Goal: Navigation & Orientation: Find specific page/section

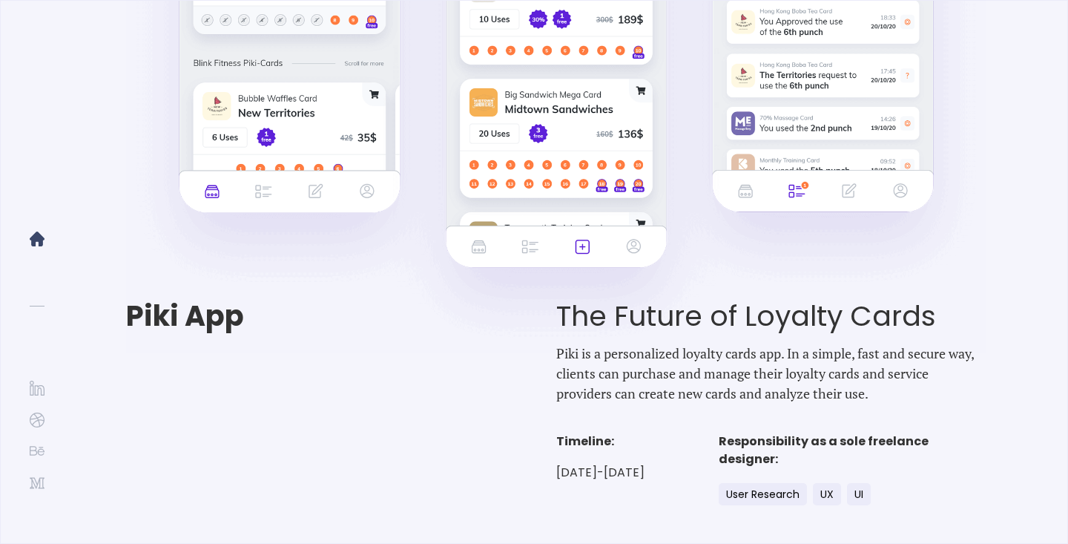
click at [33, 240] on img at bounding box center [37, 238] width 15 height 15
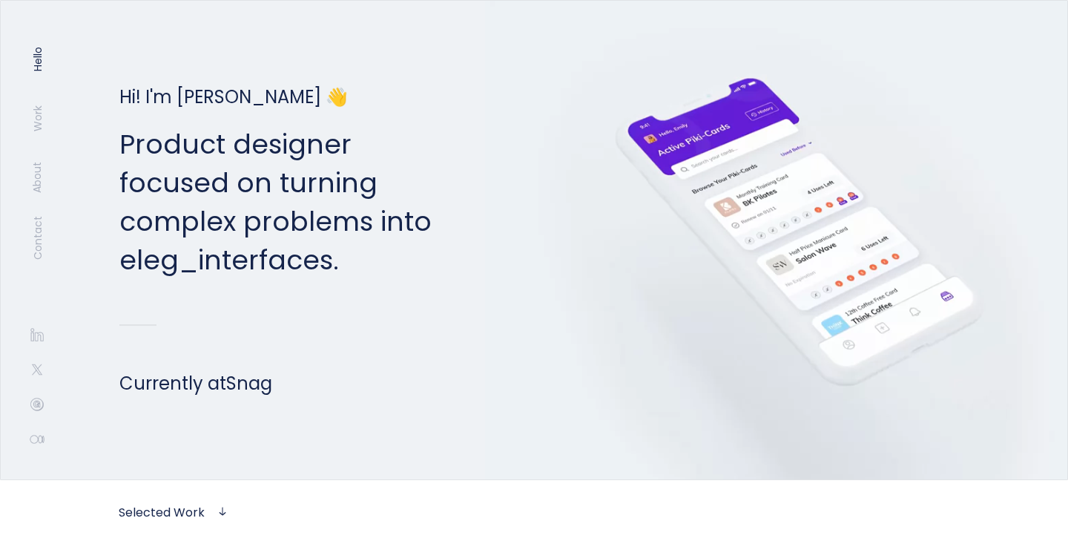
click at [792, 243] on video at bounding box center [791, 241] width 612 height 490
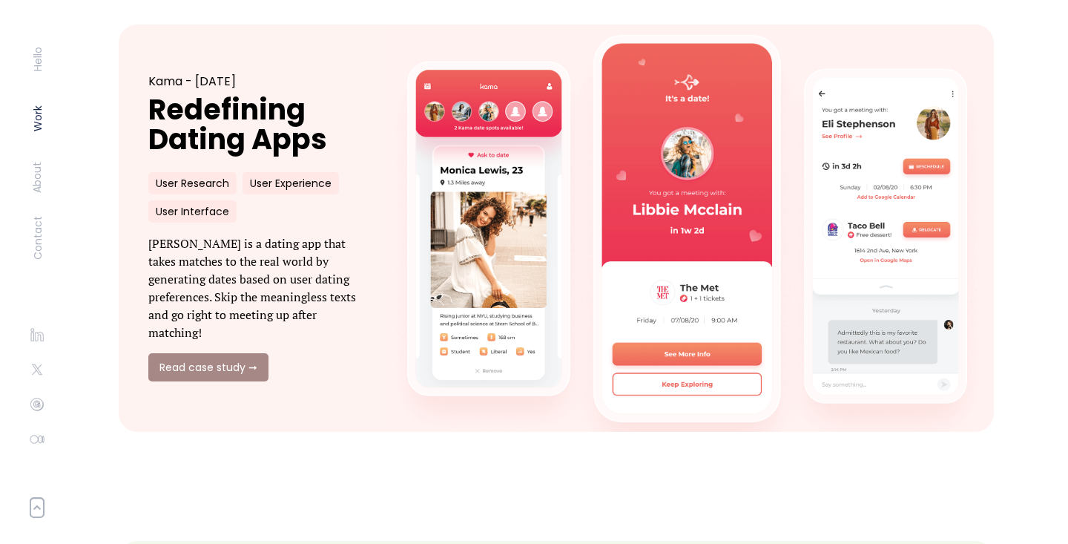
scroll to position [1135, 0]
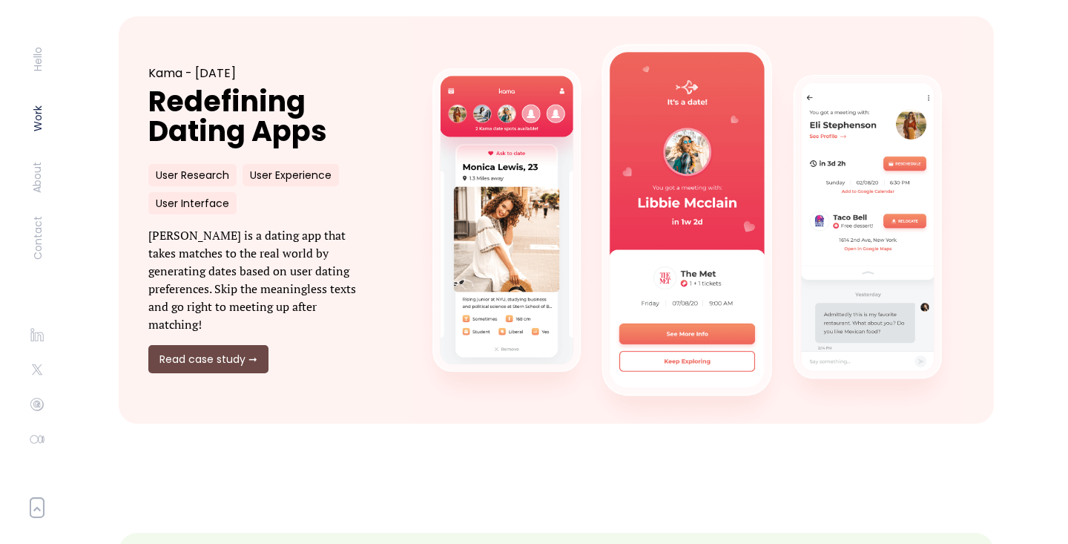
click at [213, 354] on link "Read case study ➞" at bounding box center [208, 359] width 120 height 28
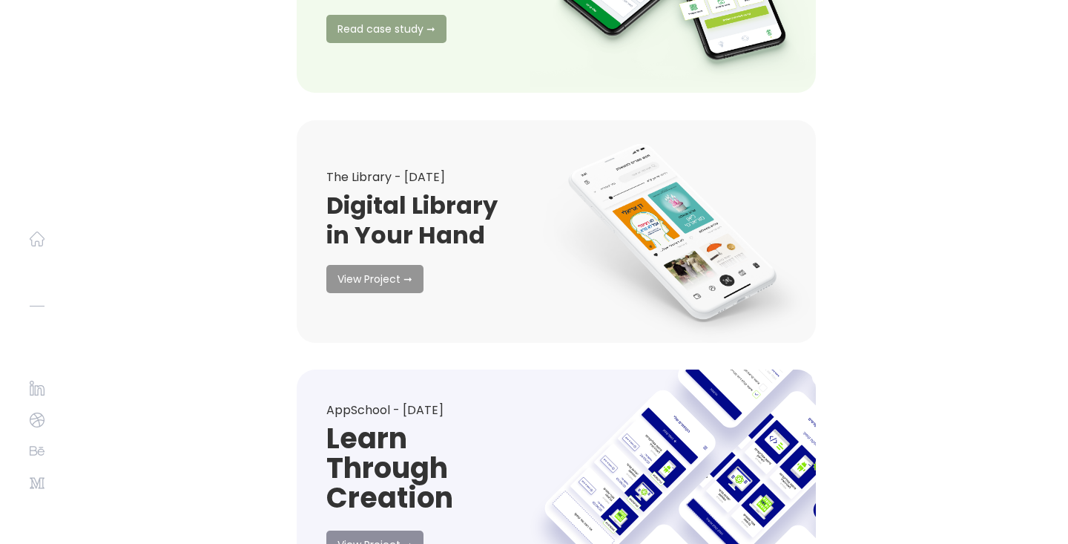
scroll to position [15580, 0]
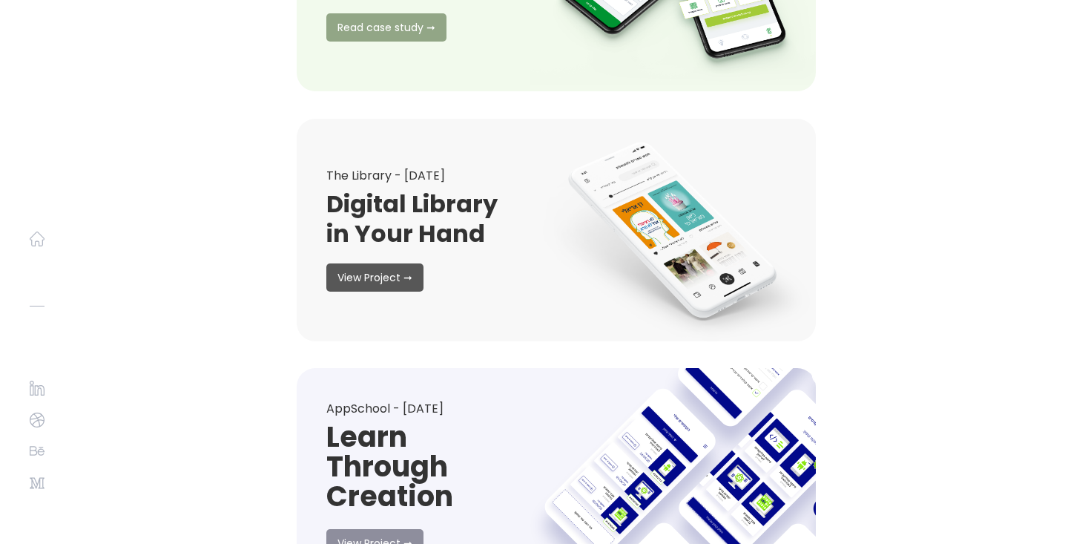
click at [392, 277] on link "View Project ➞" at bounding box center [374, 277] width 97 height 28
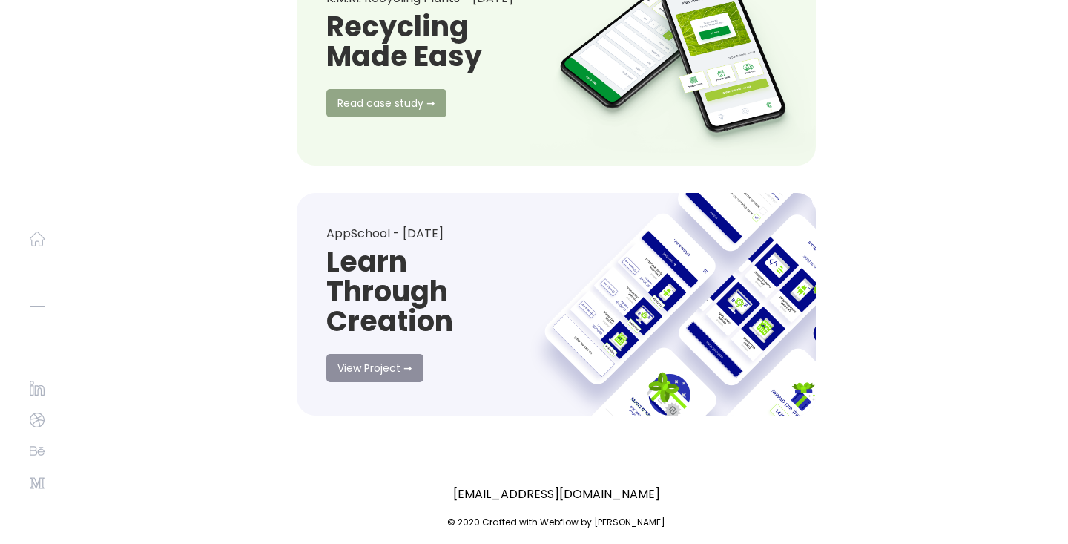
scroll to position [3513, 0]
